Goal: Task Accomplishment & Management: Use online tool/utility

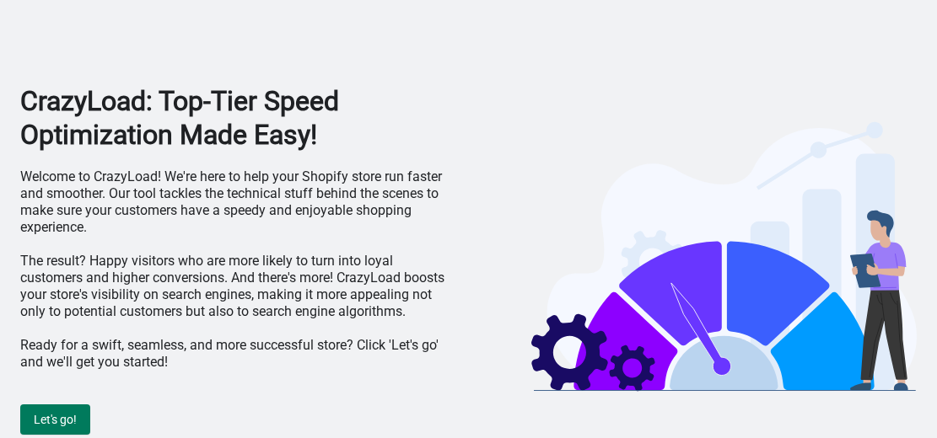
scroll to position [3, 0]
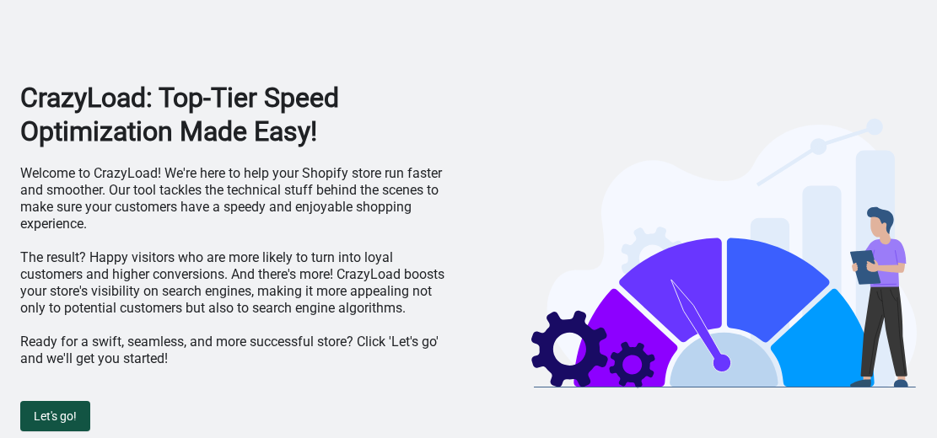
click at [58, 411] on span "Let's go!" at bounding box center [55, 416] width 43 height 13
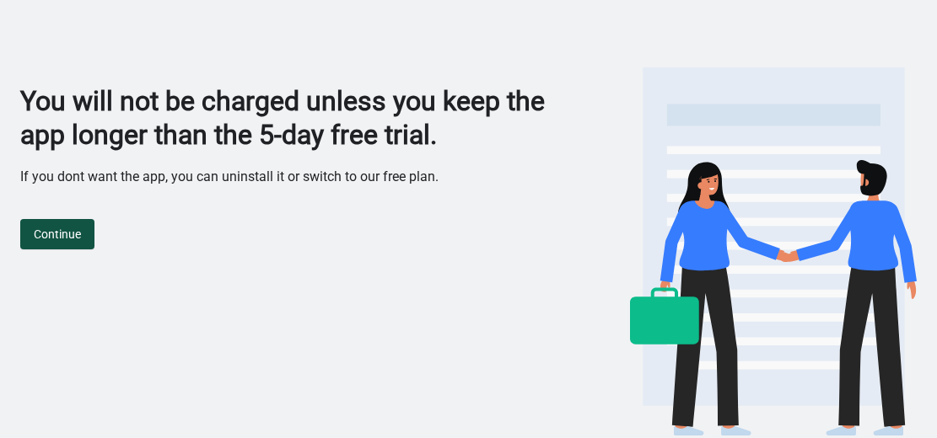
click at [51, 239] on span "Continue" at bounding box center [57, 234] width 47 height 13
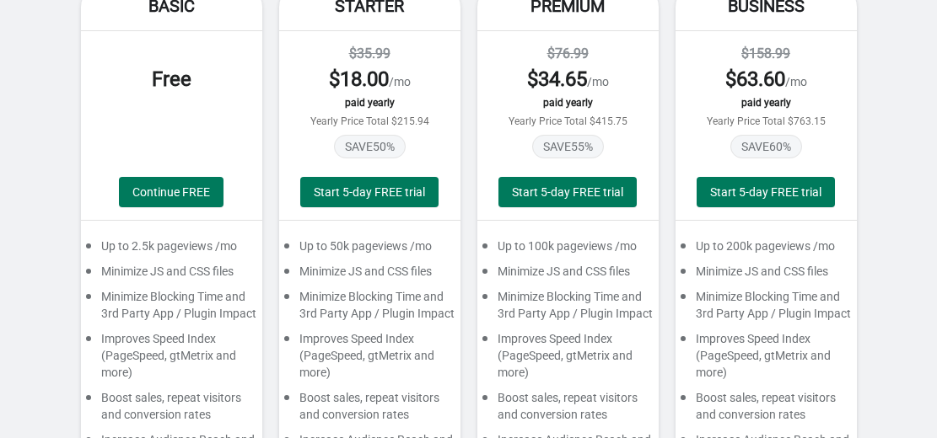
scroll to position [147, 0]
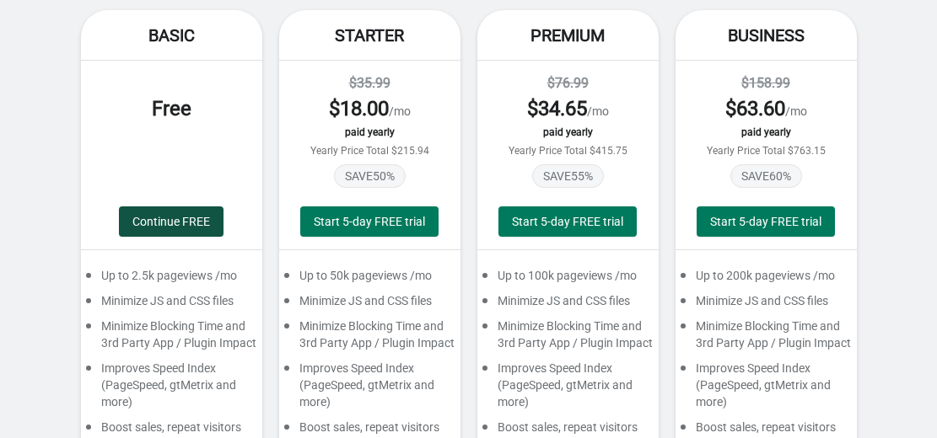
click at [180, 212] on button "Continue FREE" at bounding box center [171, 222] width 105 height 30
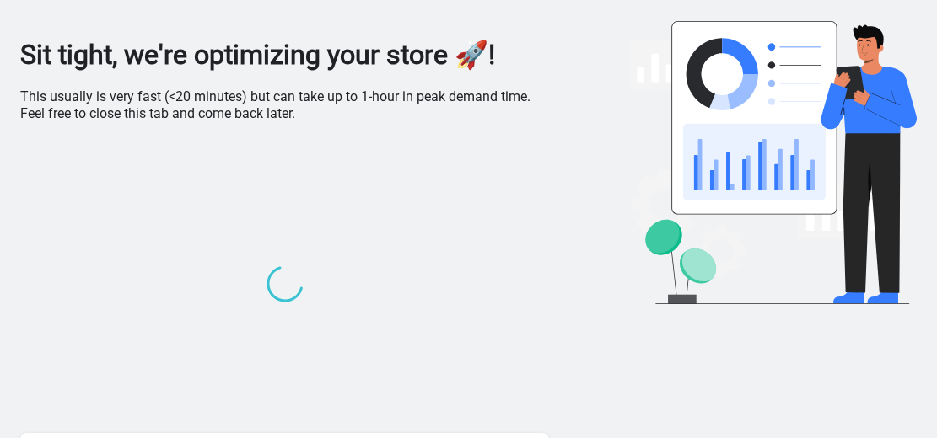
scroll to position [0, 0]
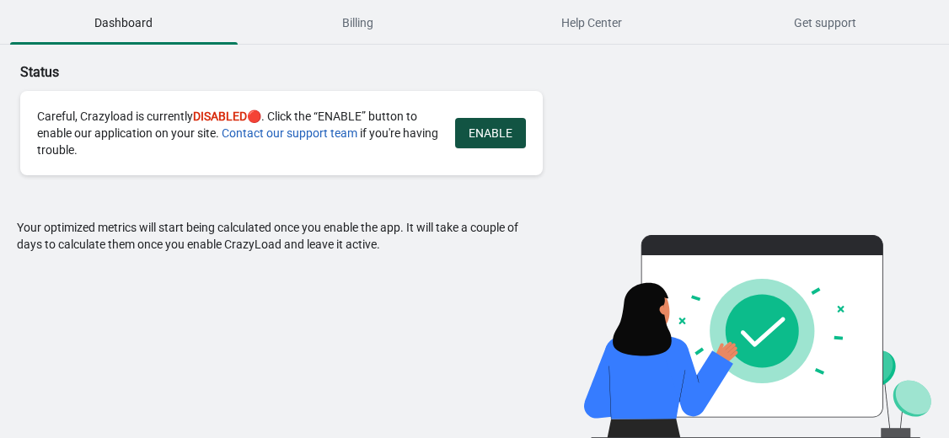
click at [472, 136] on span "ENABLE" at bounding box center [491, 132] width 44 height 13
